Goal: Navigation & Orientation: Find specific page/section

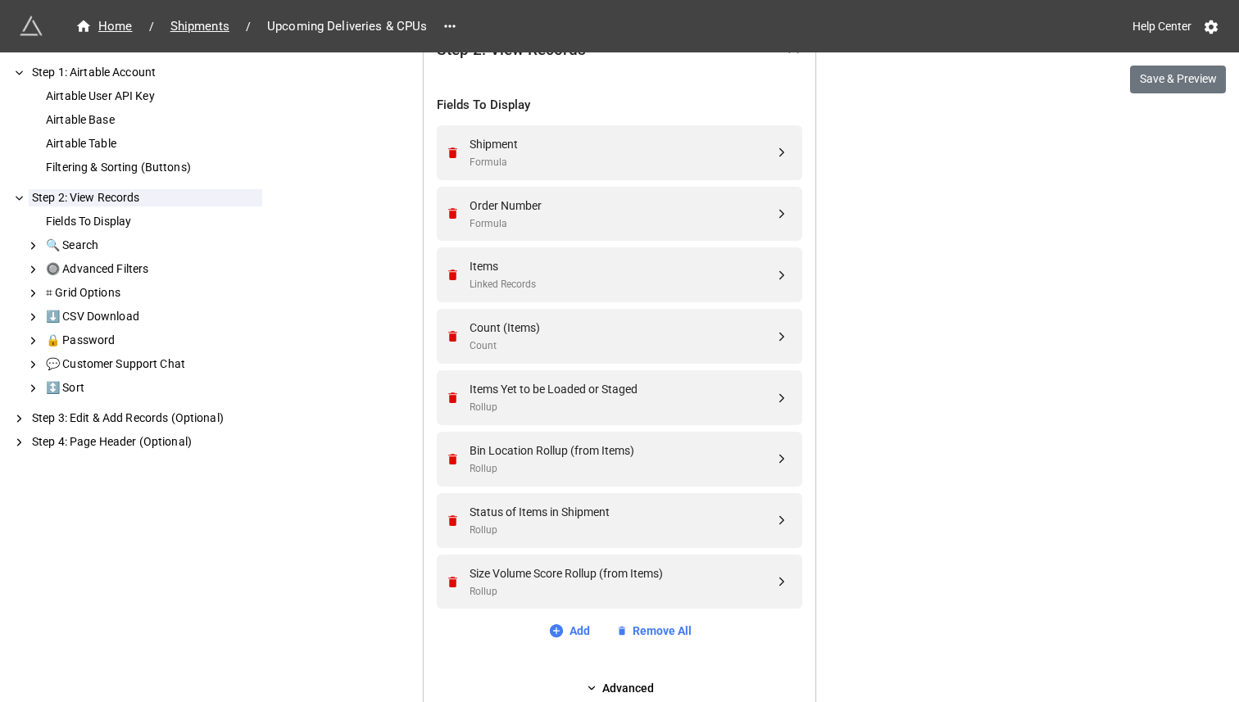
scroll to position [395, 0]
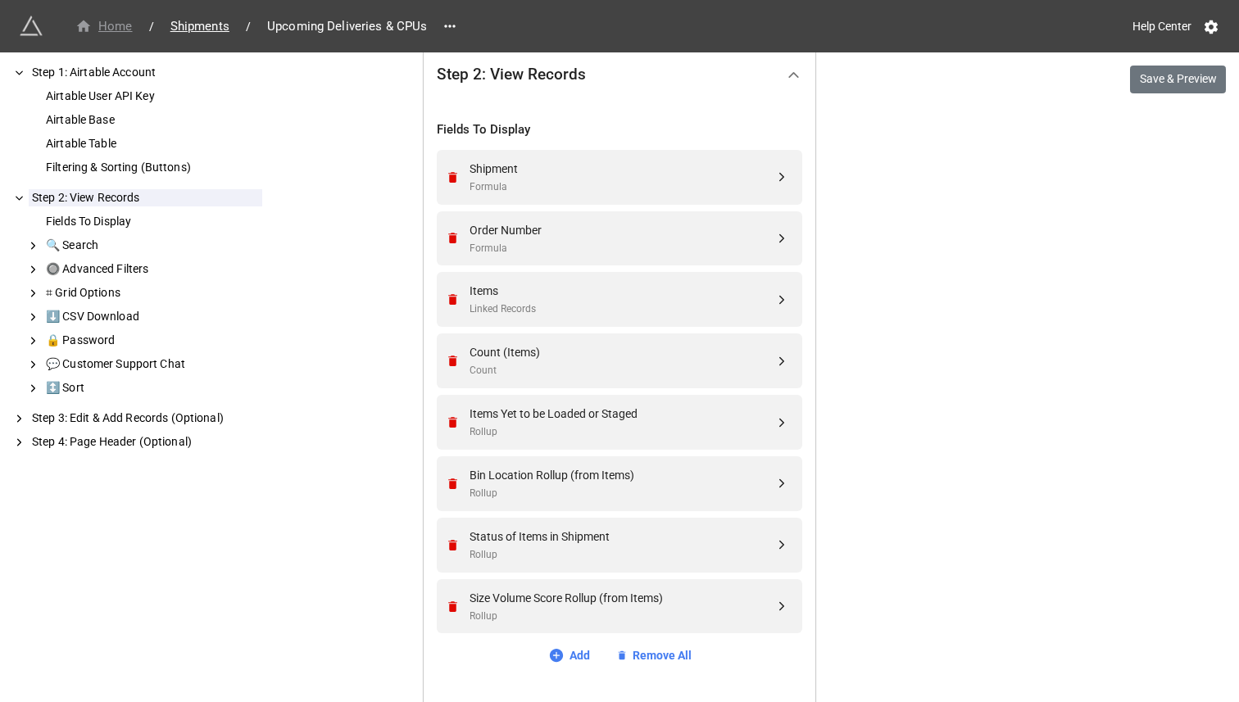
click at [124, 29] on div "Home" at bounding box center [103, 26] width 57 height 19
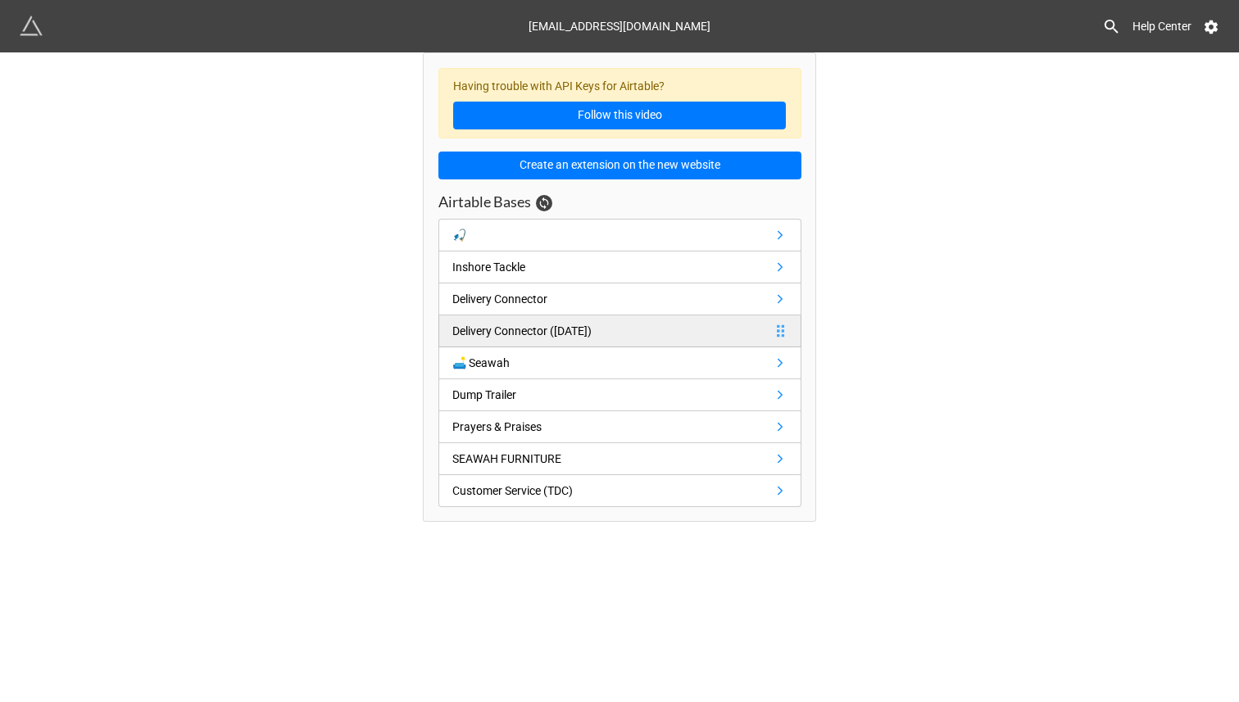
click at [509, 329] on div "Delivery Connector ([DATE])" at bounding box center [521, 331] width 139 height 18
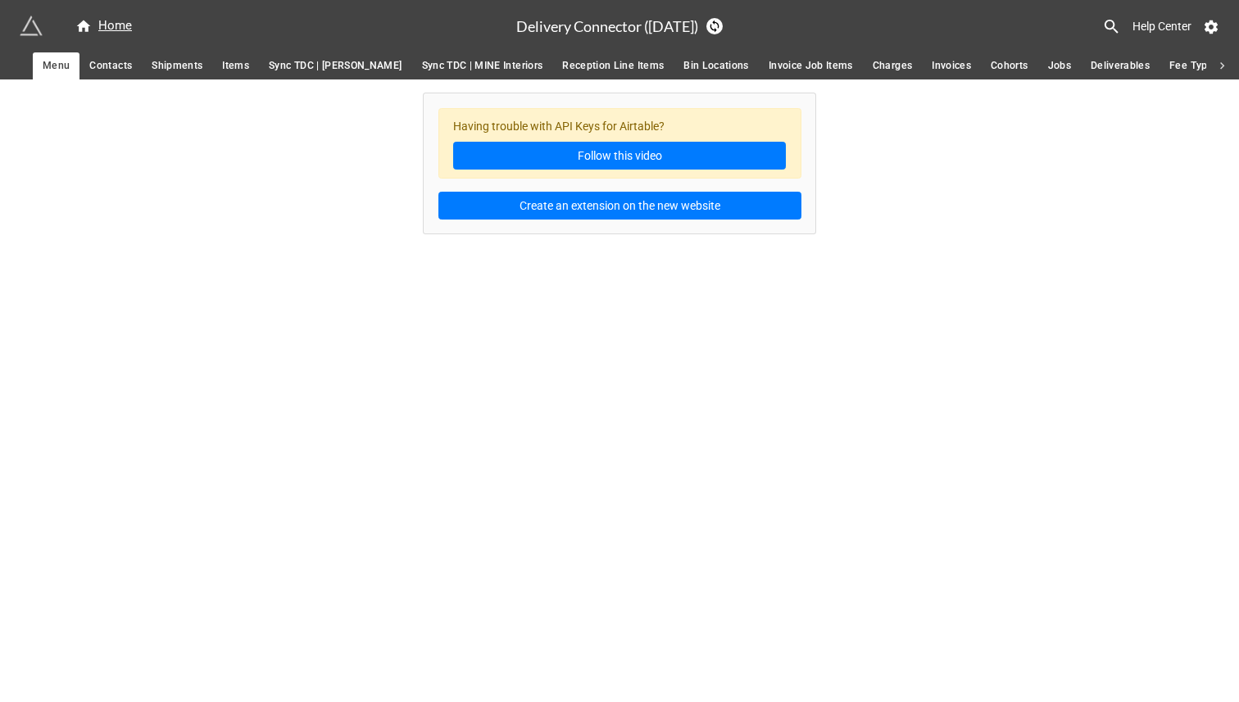
click at [238, 65] on span "Items" at bounding box center [235, 65] width 27 height 17
click at [110, 28] on div "Home" at bounding box center [103, 26] width 57 height 20
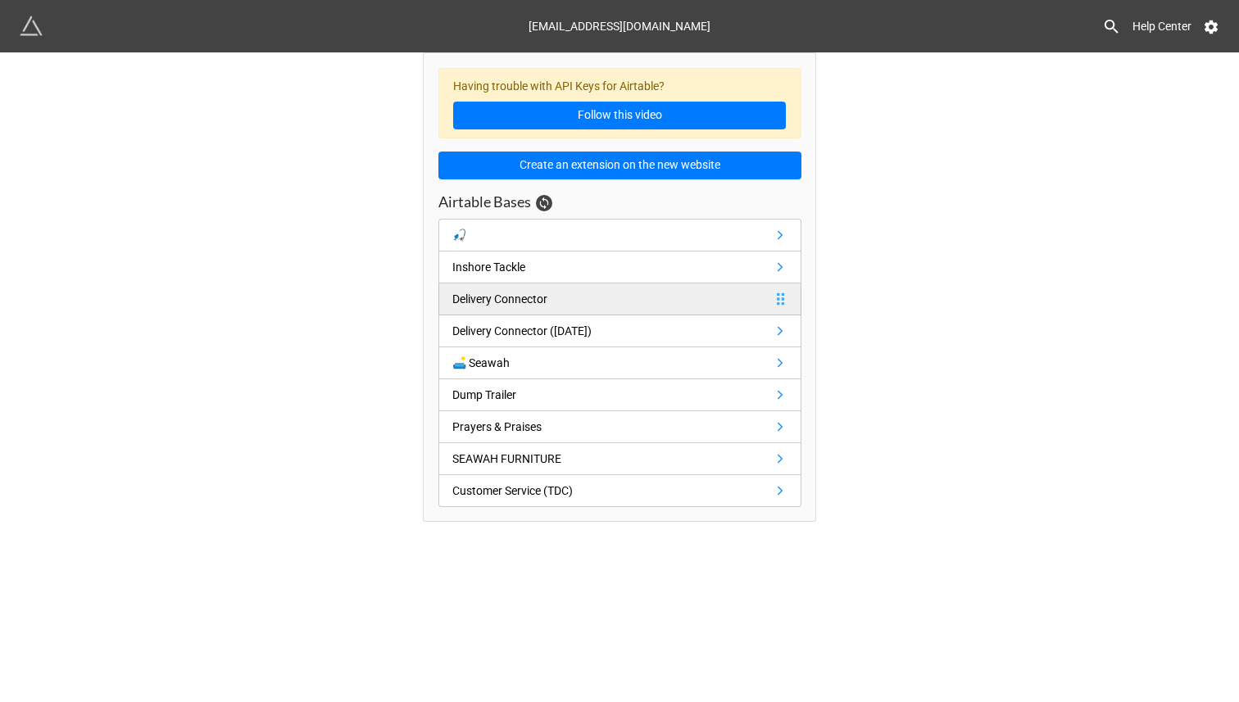
click at [491, 299] on div "Delivery Connector" at bounding box center [499, 299] width 95 height 18
